Goal: Task Accomplishment & Management: Manage account settings

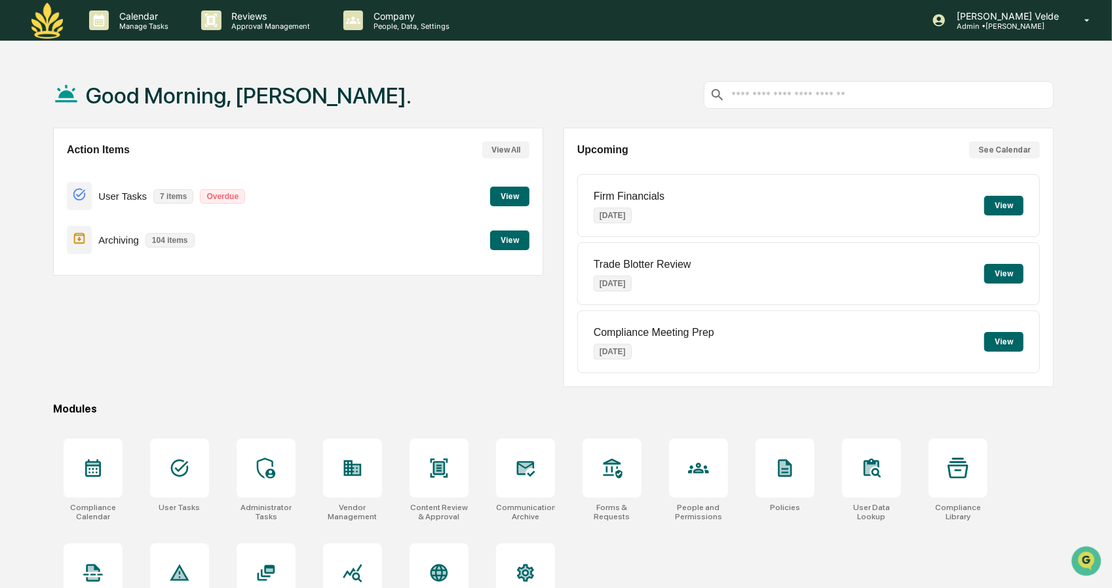
click at [115, 240] on p "Archiving" at bounding box center [118, 240] width 41 height 11
click at [1033, 14] on p "[PERSON_NAME] Velde" at bounding box center [1005, 15] width 119 height 11
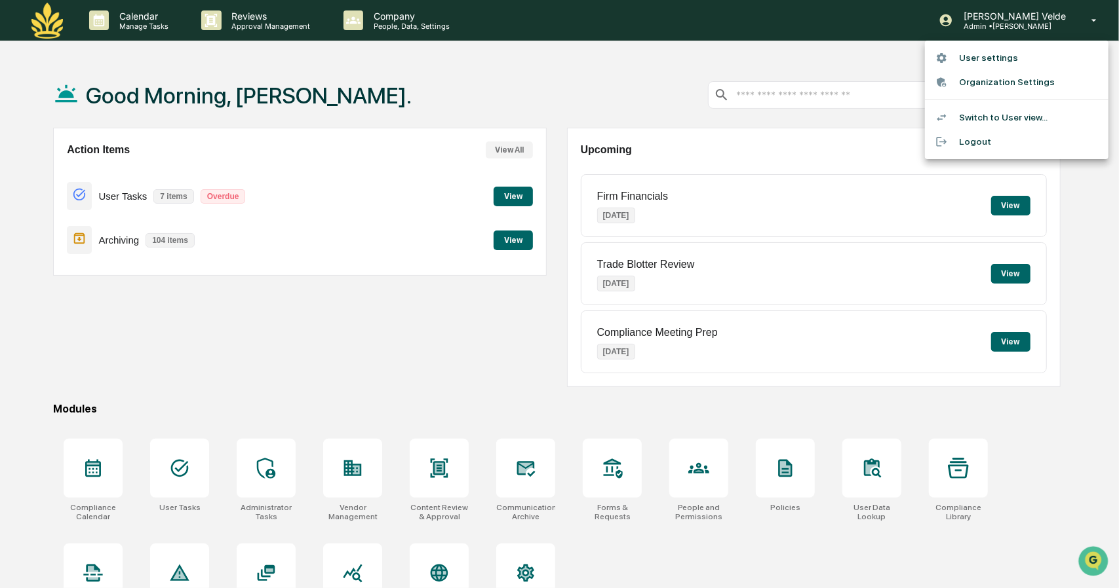
click at [990, 117] on li "Switch to User view..." at bounding box center [1016, 118] width 183 height 24
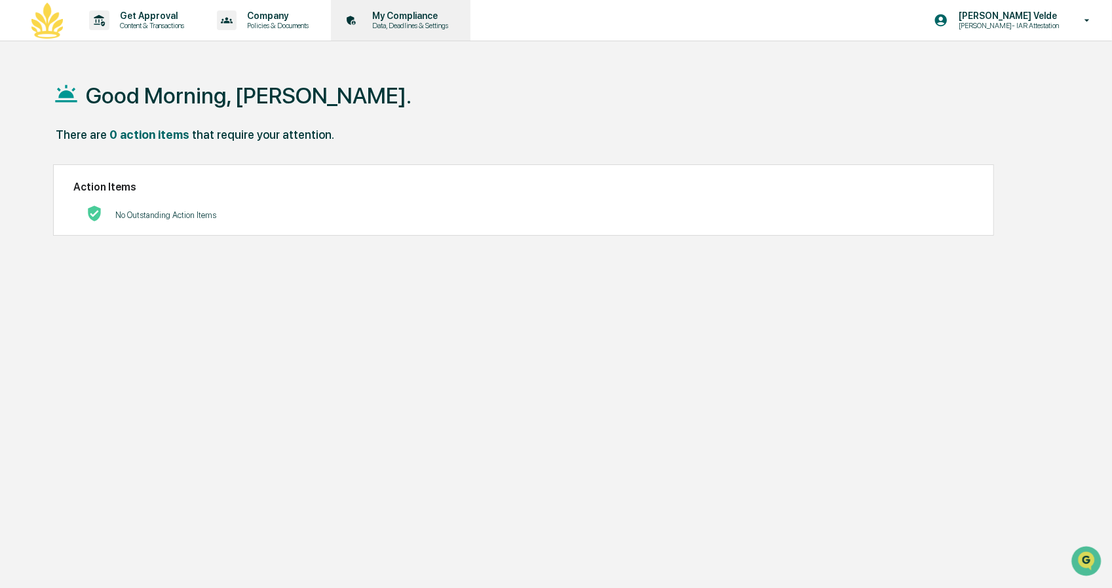
click at [438, 27] on p "Data, Deadlines & Settings" at bounding box center [408, 25] width 93 height 9
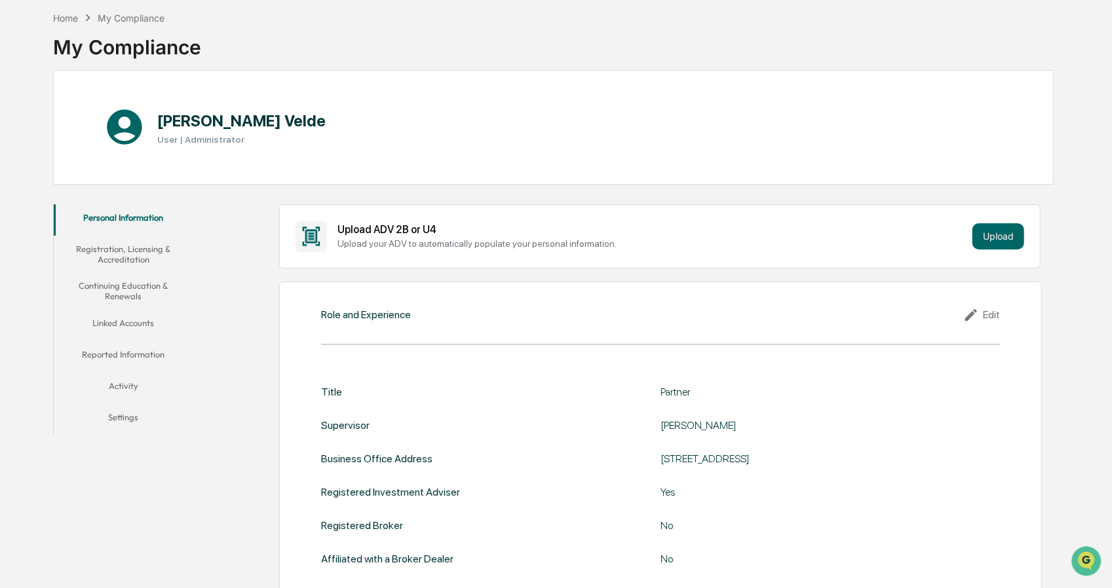
scroll to position [3, 0]
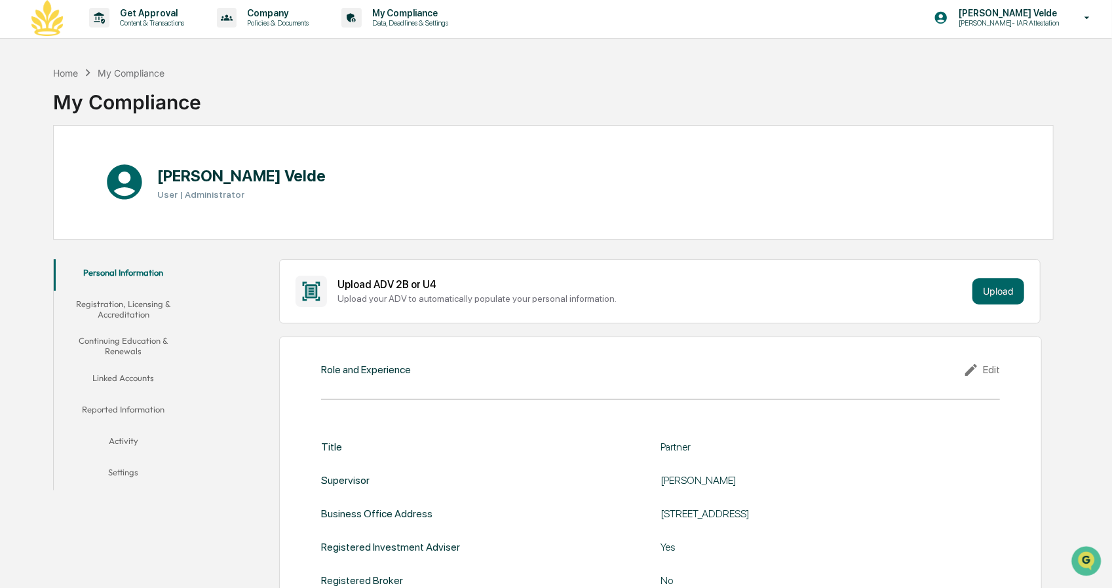
click at [157, 302] on button "Registration, Licensing & Accreditation" at bounding box center [124, 309] width 140 height 37
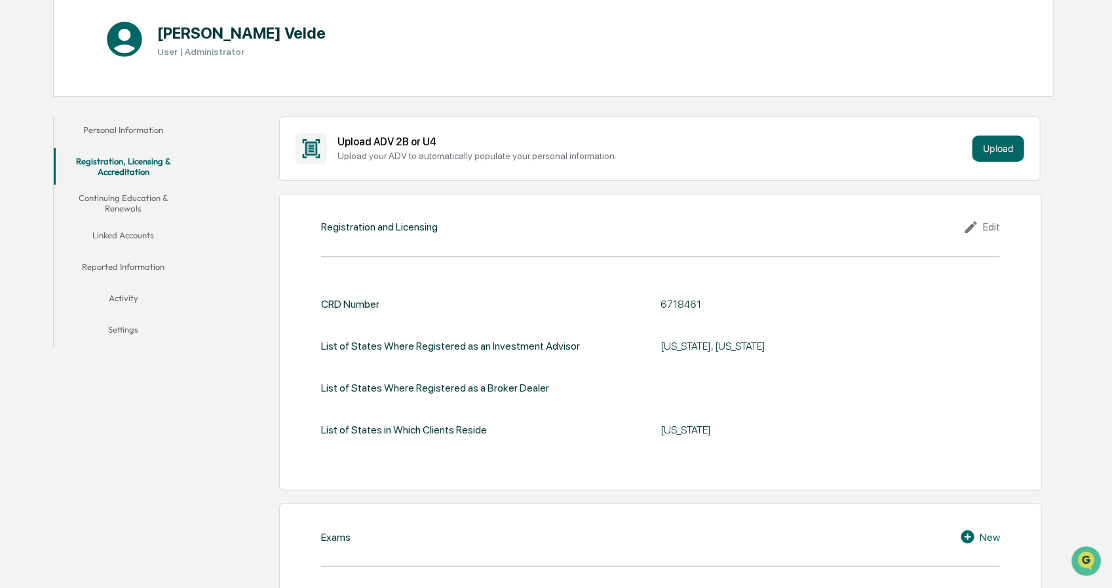
scroll to position [144, 0]
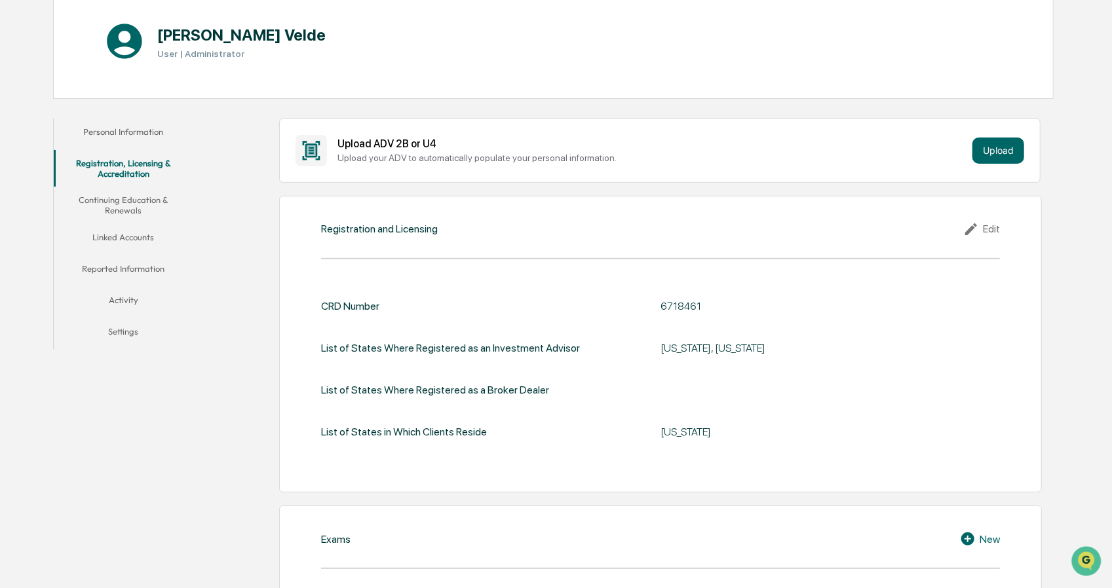
click at [146, 235] on button "Linked Accounts" at bounding box center [124, 239] width 140 height 31
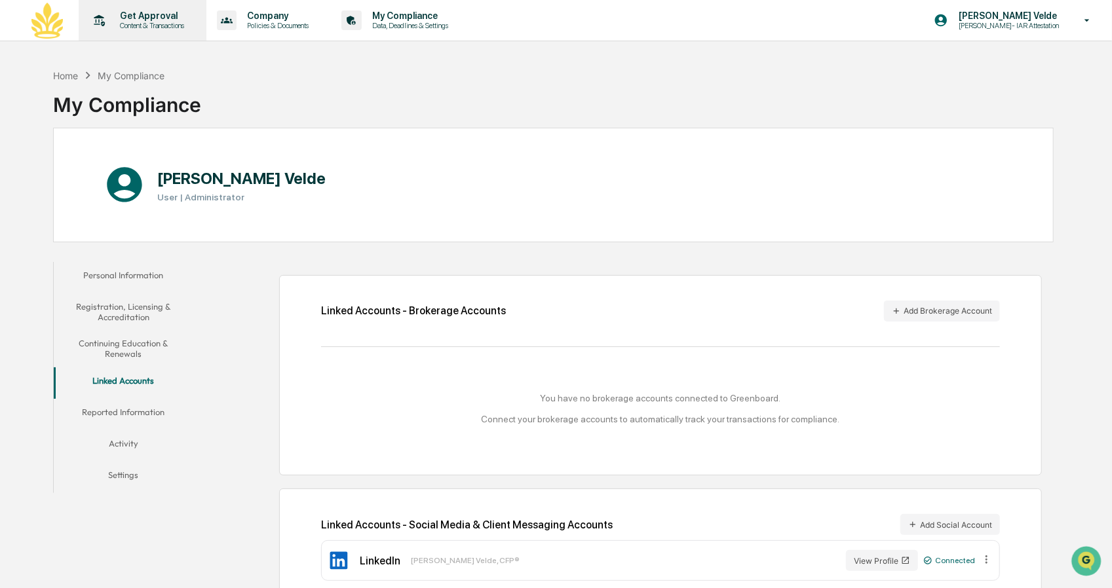
click at [151, 26] on p "Content & Transactions" at bounding box center [149, 25] width 81 height 9
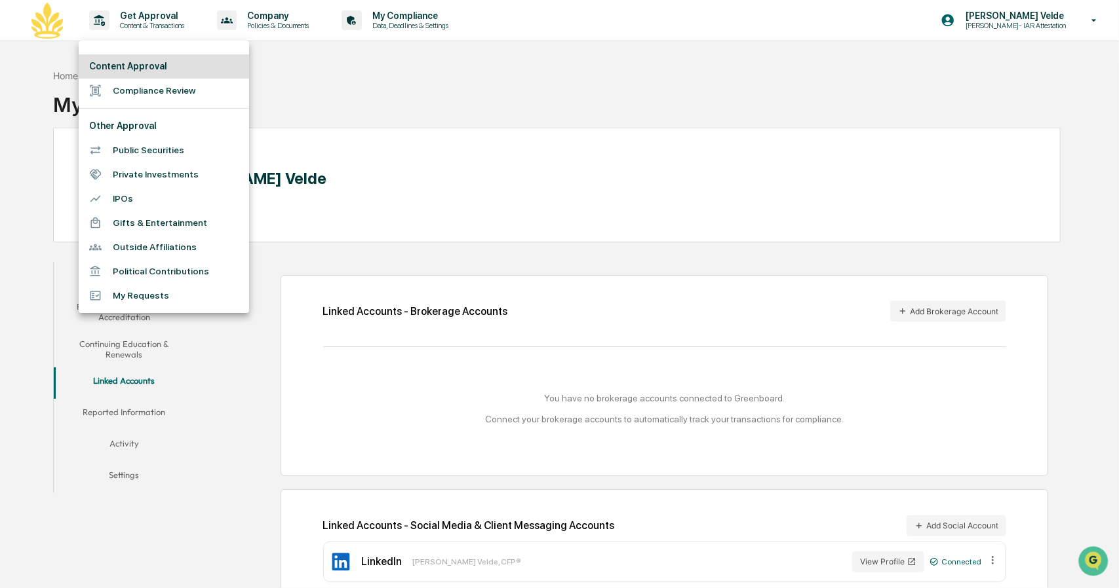
click at [456, 83] on div at bounding box center [559, 294] width 1119 height 588
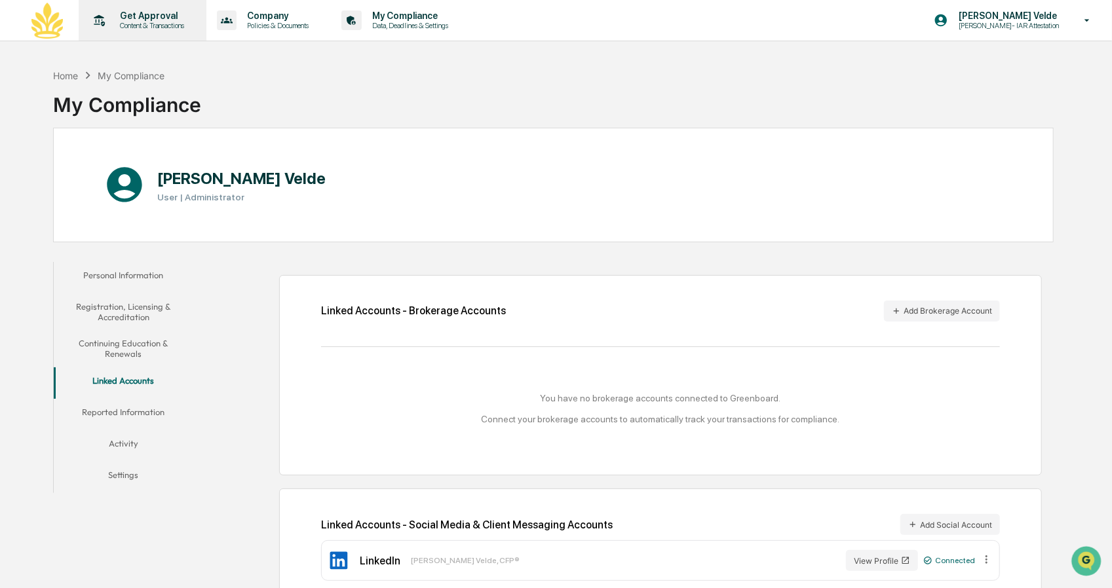
click at [174, 11] on p "Get Approval" at bounding box center [149, 15] width 81 height 10
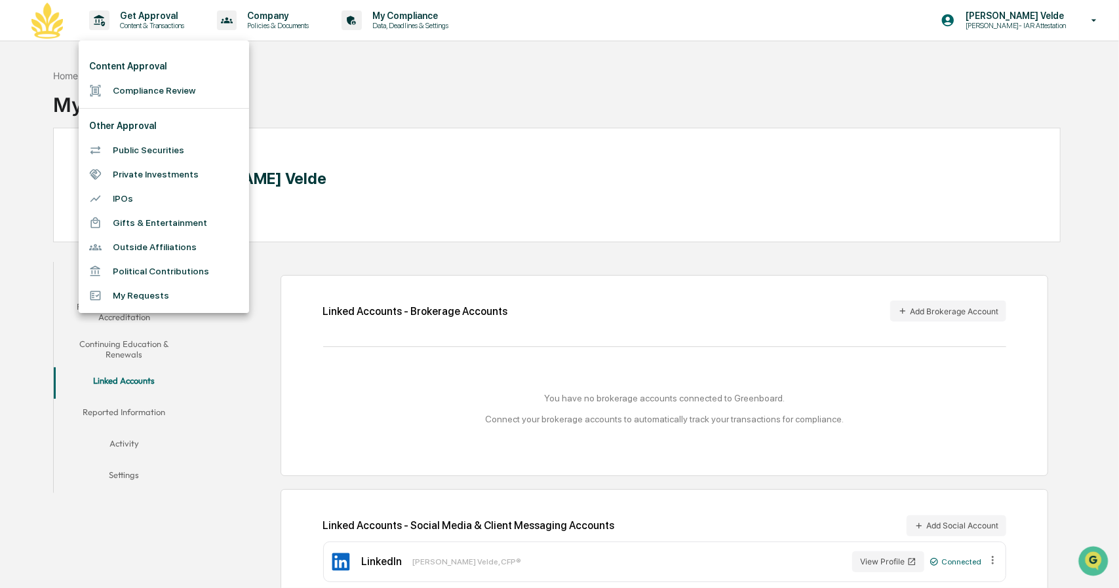
click at [647, 104] on div at bounding box center [559, 294] width 1119 height 588
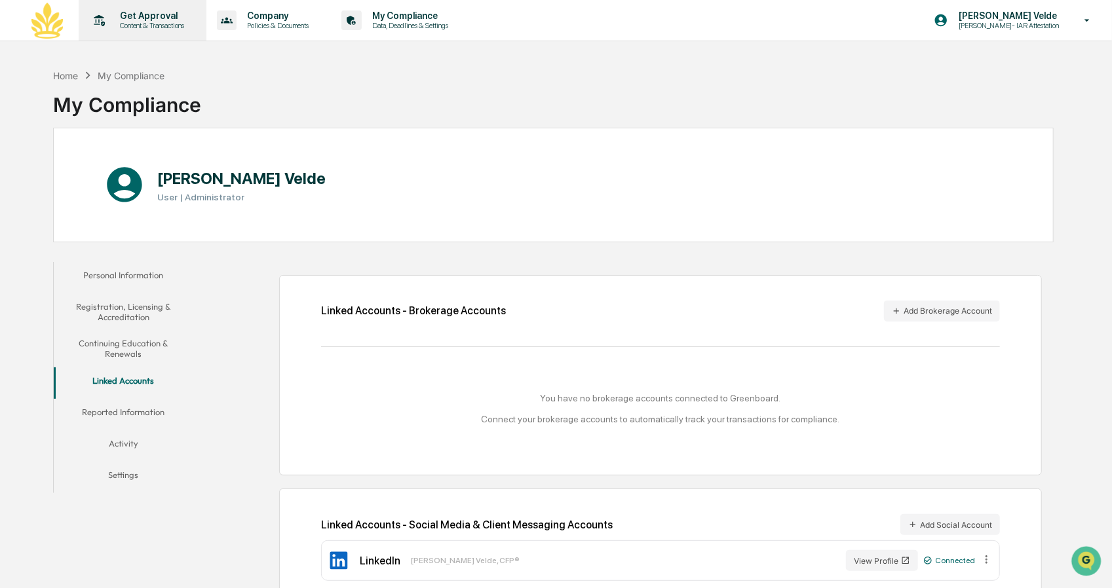
click at [136, 23] on p "Content & Transactions" at bounding box center [149, 25] width 81 height 9
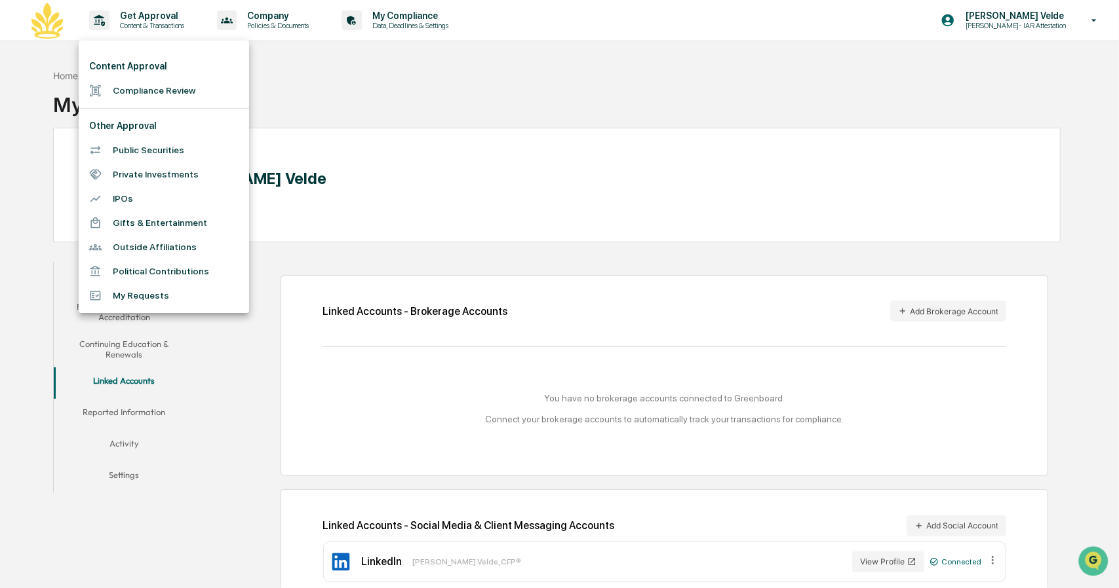
click at [438, 85] on div at bounding box center [559, 294] width 1119 height 588
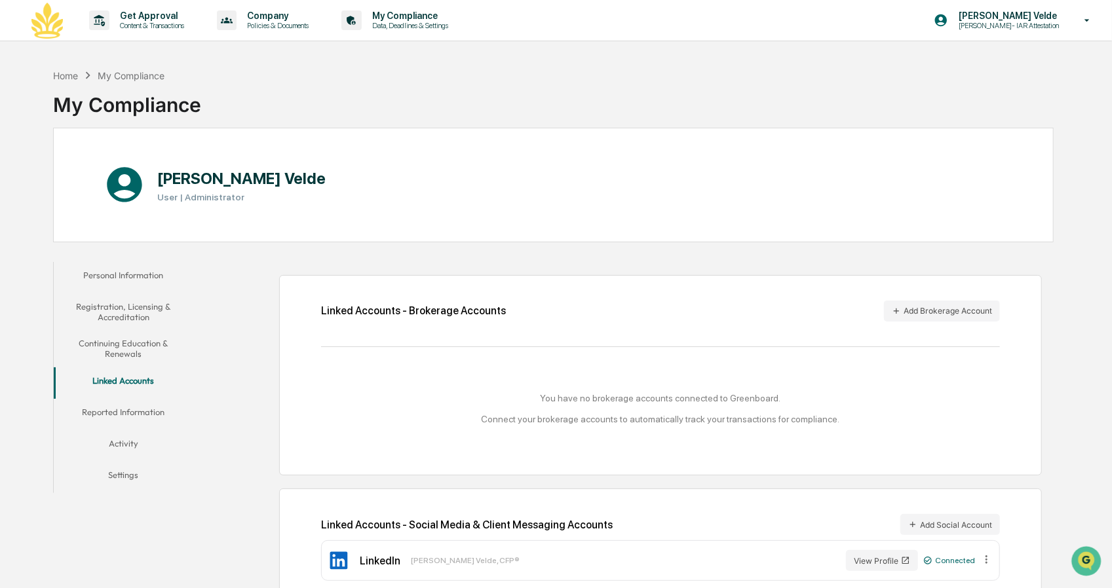
click at [42, 20] on img at bounding box center [46, 21] width 31 height 36
